Goal: Transaction & Acquisition: Book appointment/travel/reservation

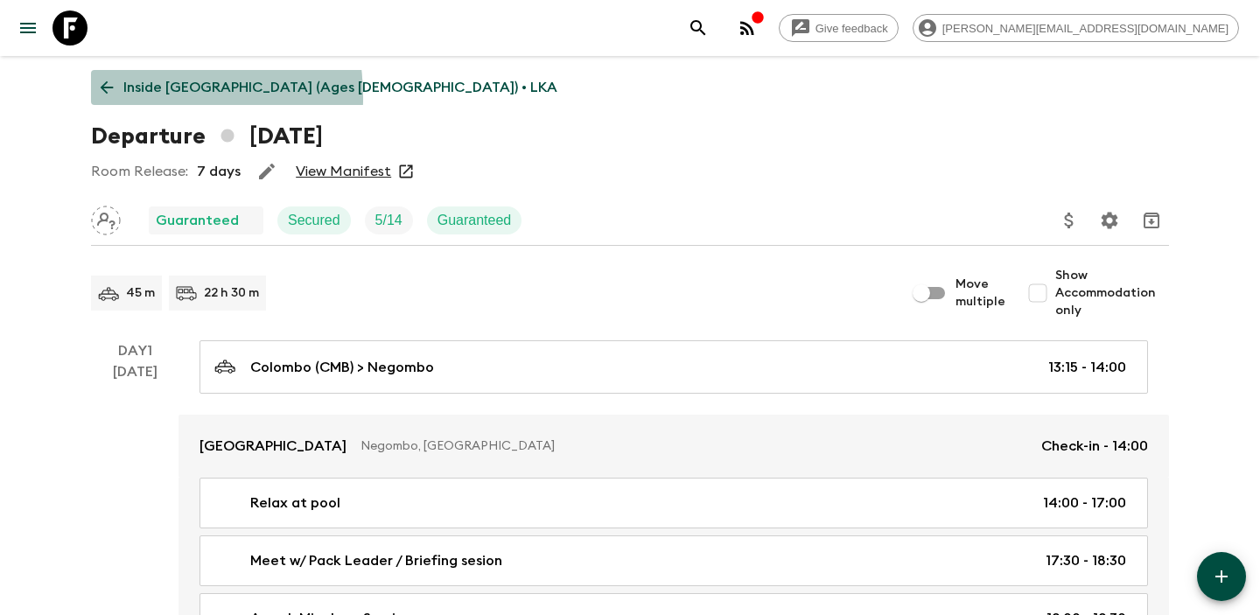
click at [108, 98] on link "Inside [GEOGRAPHIC_DATA] (Ages [DEMOGRAPHIC_DATA]) • LKA" at bounding box center [329, 87] width 476 height 35
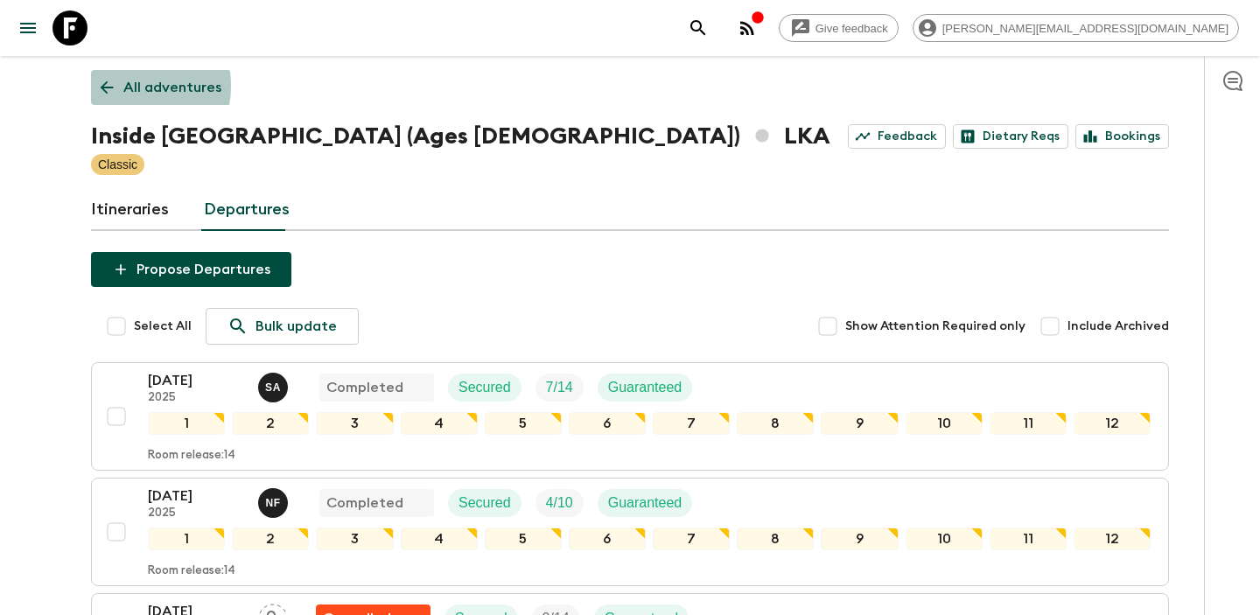
click at [116, 86] on icon at bounding box center [106, 87] width 19 height 19
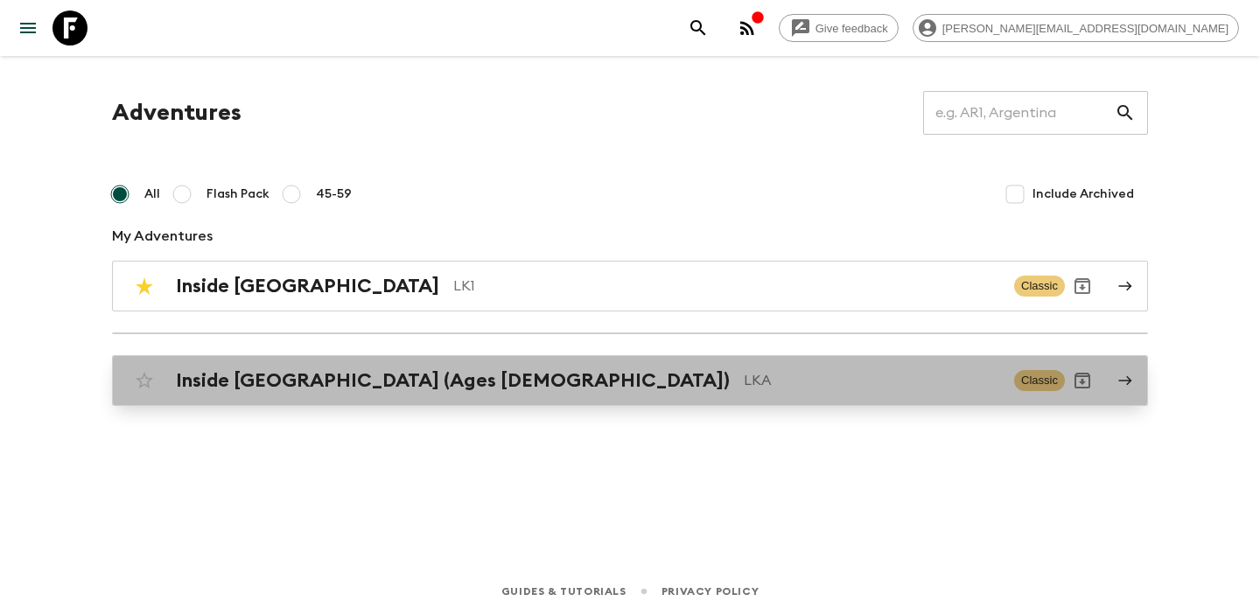
click at [248, 364] on div "Inside [GEOGRAPHIC_DATA] (Ages [DEMOGRAPHIC_DATA]) LKA Classic" at bounding box center [596, 380] width 938 height 35
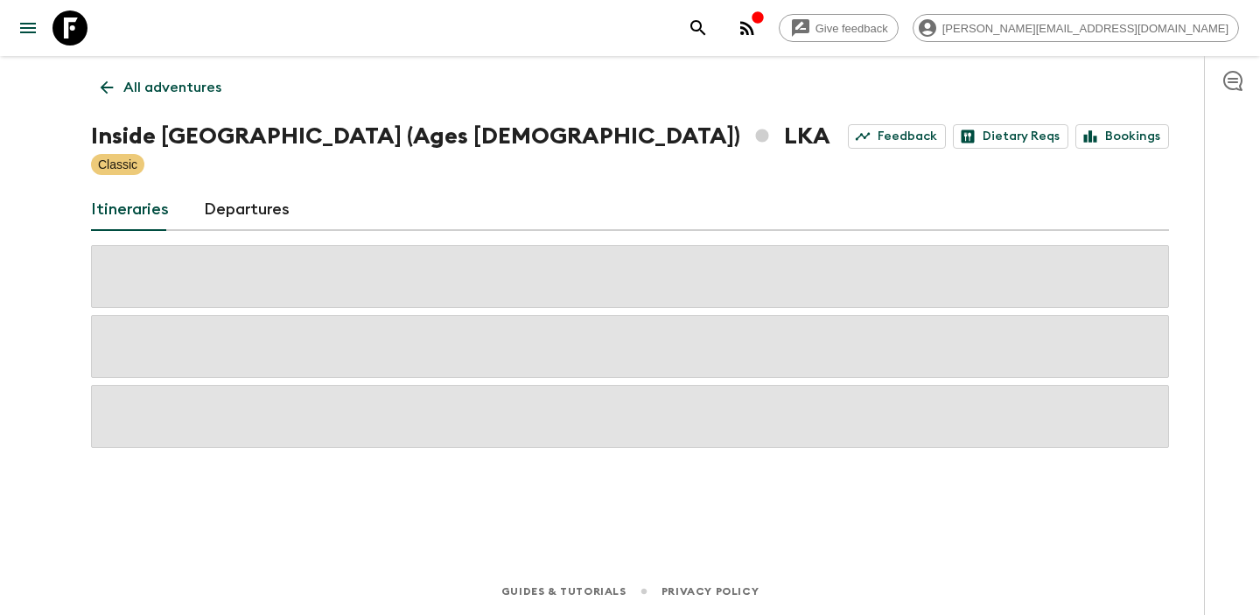
click at [99, 93] on icon at bounding box center [106, 87] width 19 height 19
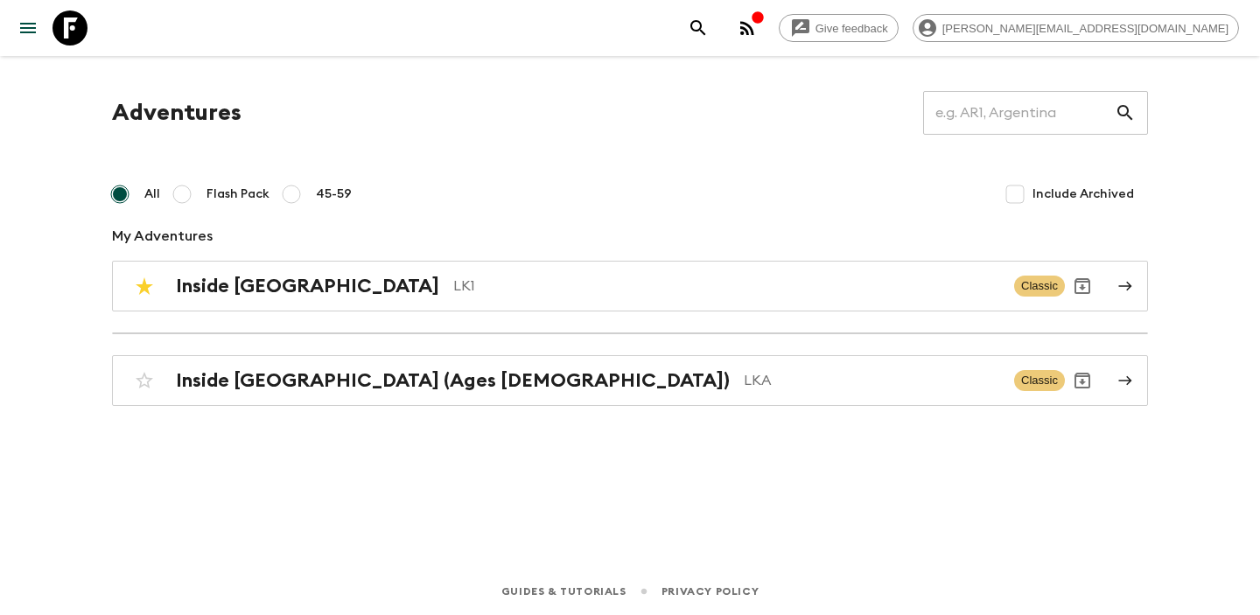
click at [226, 286] on h2 "Inside [GEOGRAPHIC_DATA]" at bounding box center [307, 286] width 263 height 23
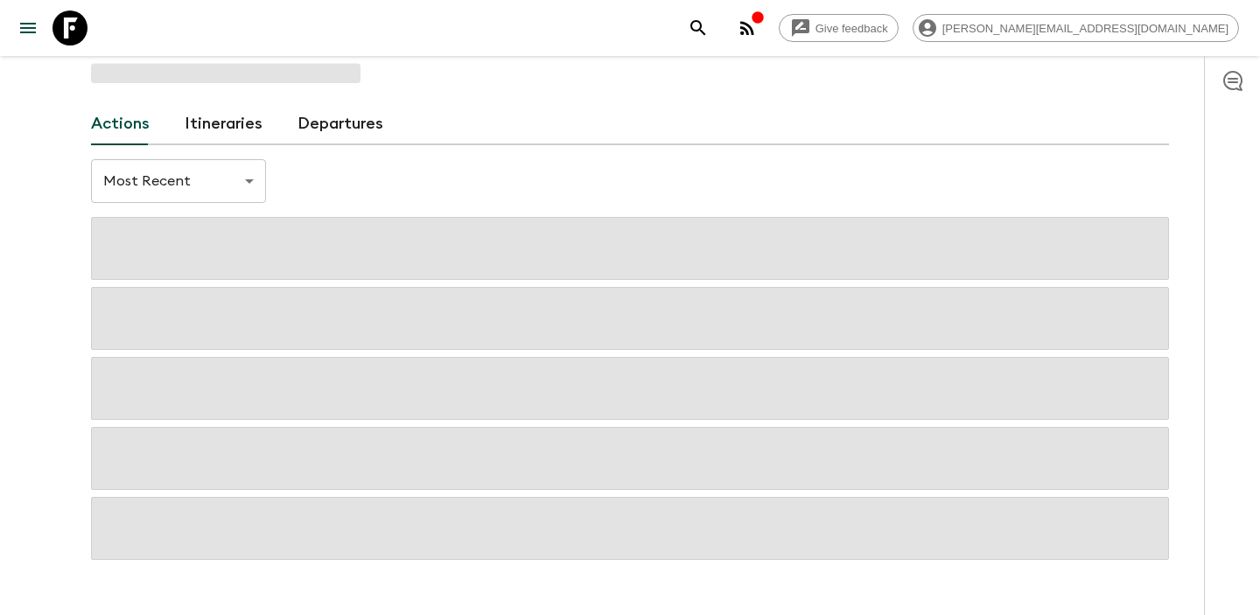
click at [356, 122] on link "Departures" at bounding box center [341, 124] width 86 height 42
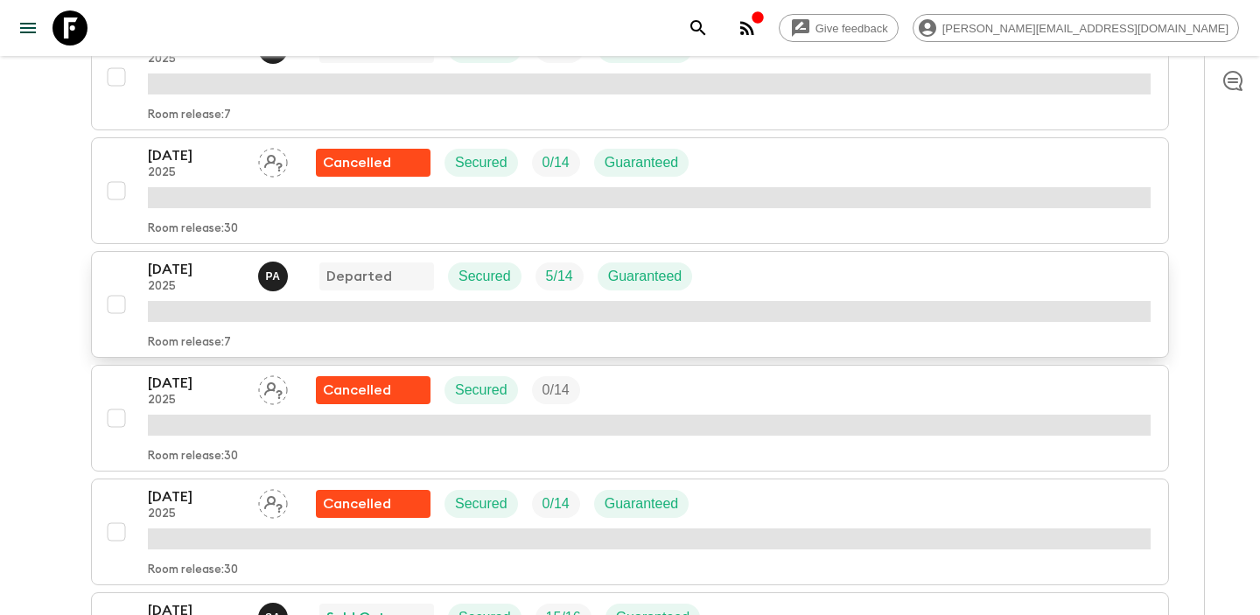
scroll to position [602, 0]
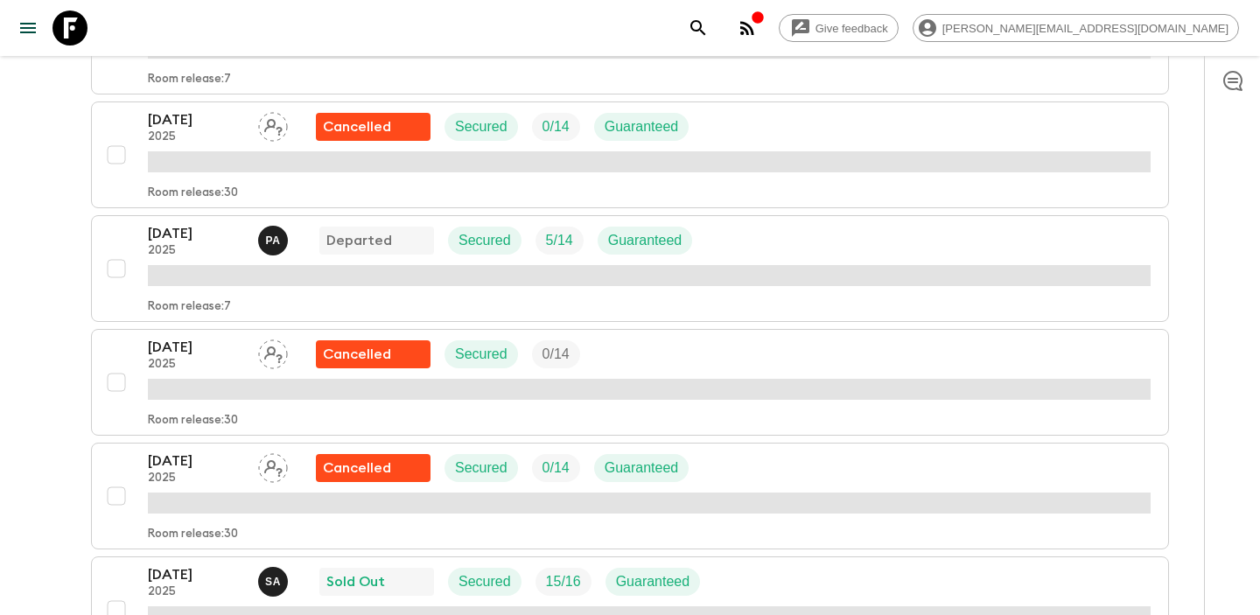
click at [198, 479] on div "[DATE] 2025 Cancelled Secured 0 / 14 Guaranteed Room release: 30" at bounding box center [649, 496] width 1003 height 91
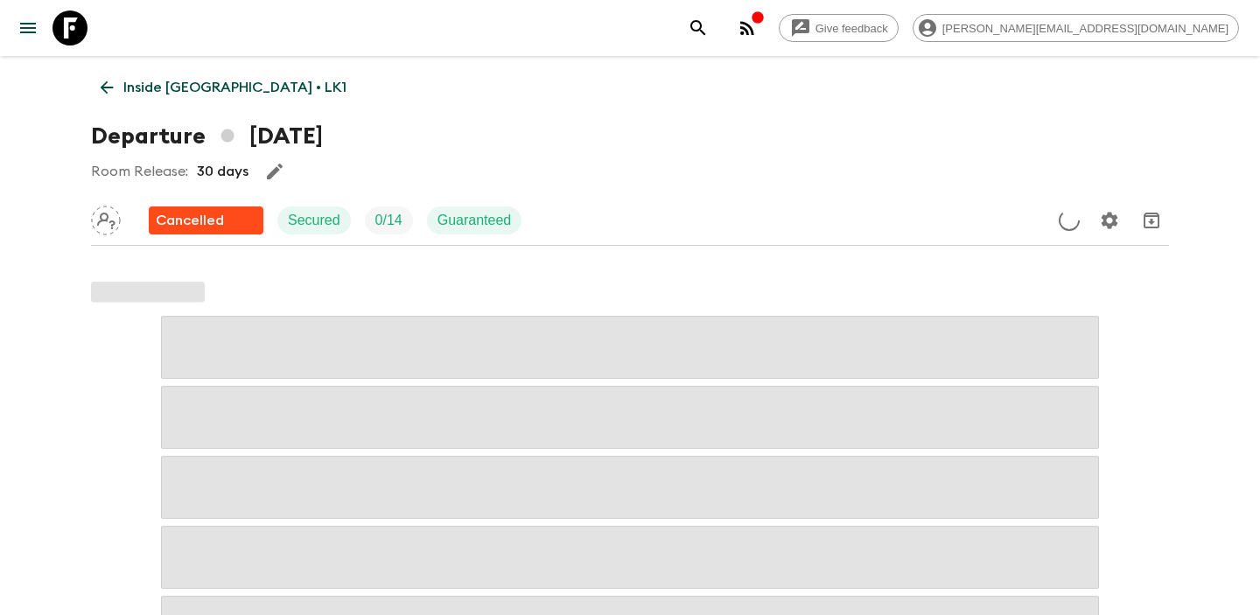
click at [108, 100] on link "Inside [GEOGRAPHIC_DATA] • LK1" at bounding box center [223, 87] width 265 height 35
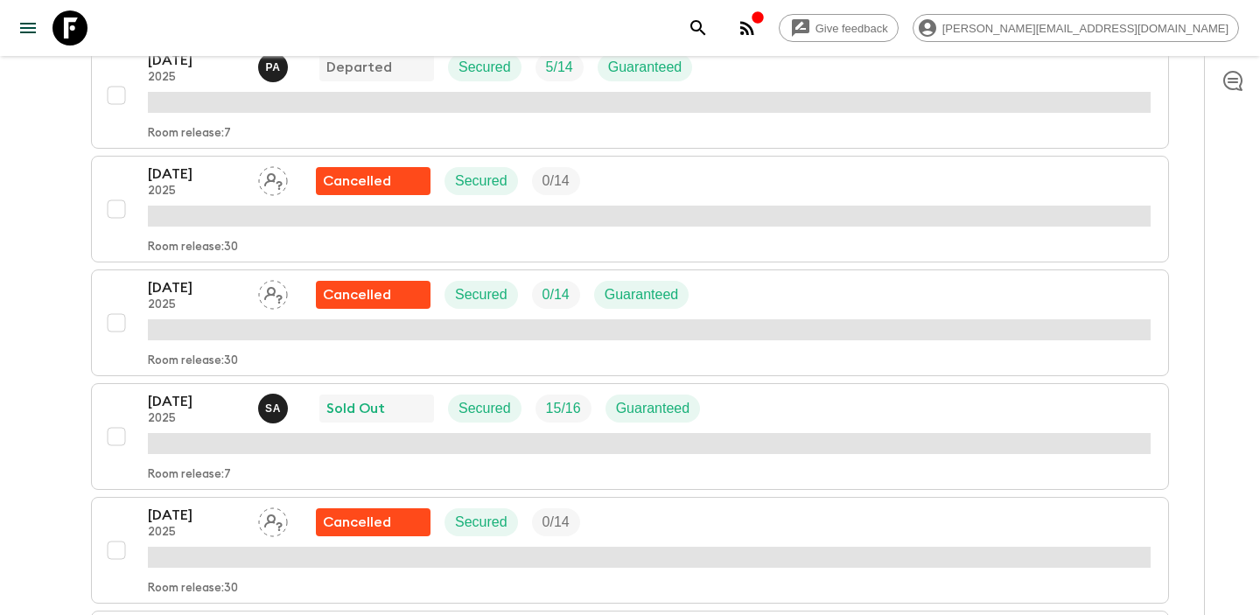
scroll to position [777, 0]
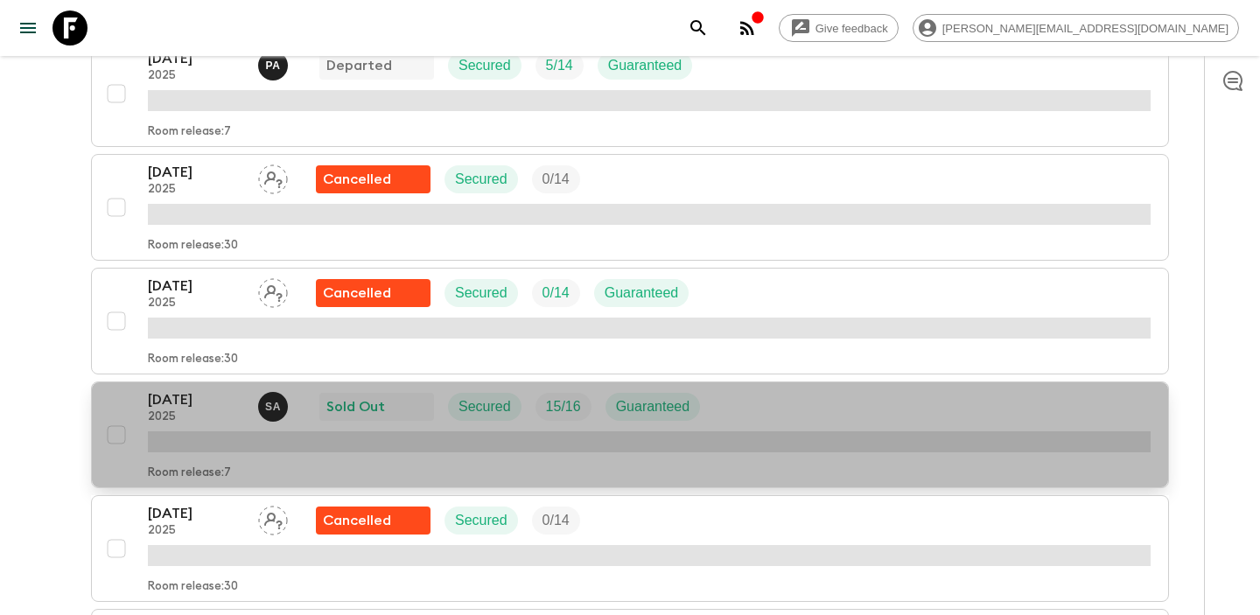
click at [205, 395] on p "[DATE]" at bounding box center [196, 400] width 96 height 21
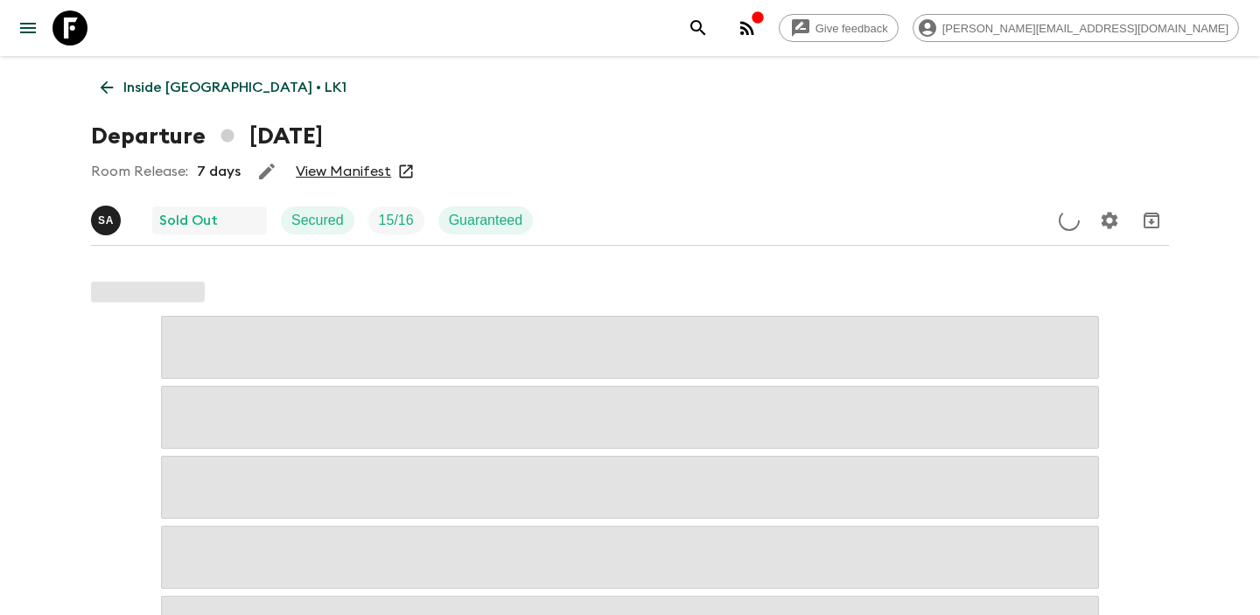
click at [327, 174] on link "View Manifest" at bounding box center [343, 172] width 95 height 18
